Goal: Check status: Check status

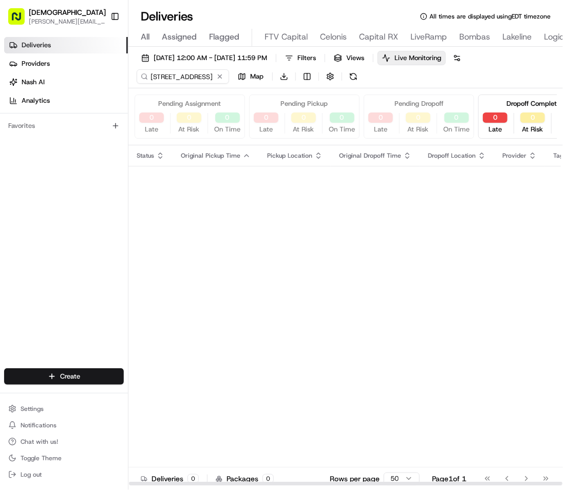
scroll to position [0, 415]
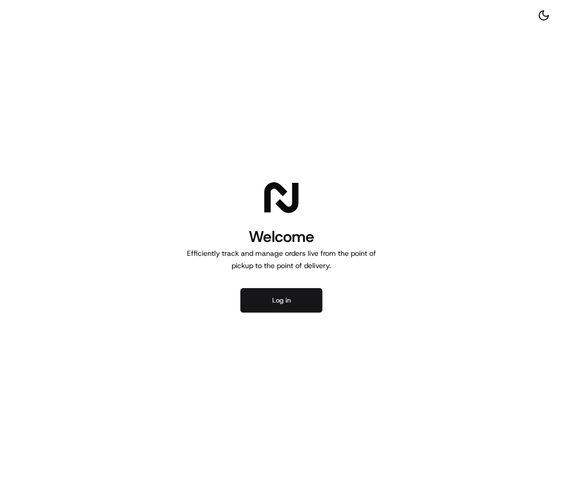
click at [271, 313] on button "Log in" at bounding box center [282, 300] width 82 height 25
